Goal: Information Seeking & Learning: Learn about a topic

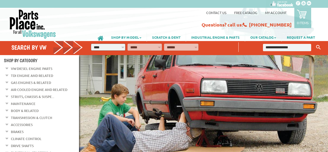
drag, startPoint x: 259, startPoint y: 25, endPoint x: 263, endPoint y: 26, distance: 4.0
click at [263, 26] on ul "Contact us Free Catalog My Account 0 items Recently added item(s) × You have no…" at bounding box center [260, 18] width 117 height 20
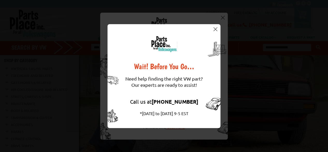
click at [215, 31] on img at bounding box center [216, 29] width 4 height 4
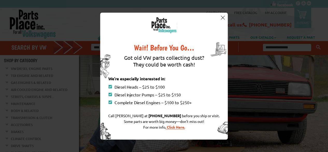
click at [222, 19] on img at bounding box center [223, 18] width 4 height 4
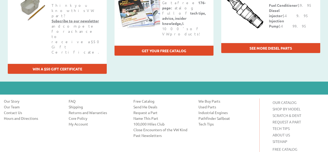
scroll to position [719, 0]
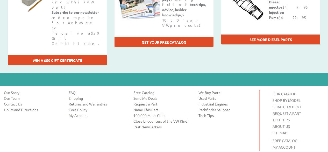
click at [286, 124] on link "ABOUT US" at bounding box center [281, 126] width 17 height 5
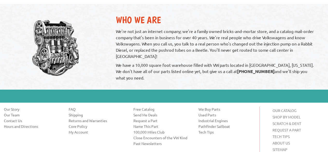
scroll to position [741, 0]
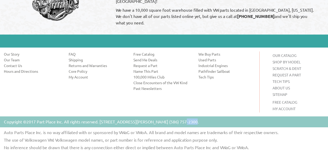
drag, startPoint x: 179, startPoint y: 118, endPoint x: 198, endPoint y: 118, distance: 18.7
click at [190, 120] on p "Copyright ©2017 Part Place Inc. All rights reserved. [STREET_ADDRESS][PERSON_NA…" at bounding box center [101, 121] width 195 height 6
copy p "48071"
click at [72, 51] on link "FAQ" at bounding box center [97, 53] width 57 height 5
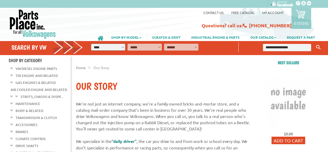
scroll to position [198, 0]
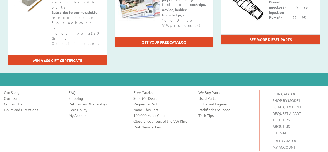
scroll to position [719, 0]
